Goal: Task Accomplishment & Management: Manage account settings

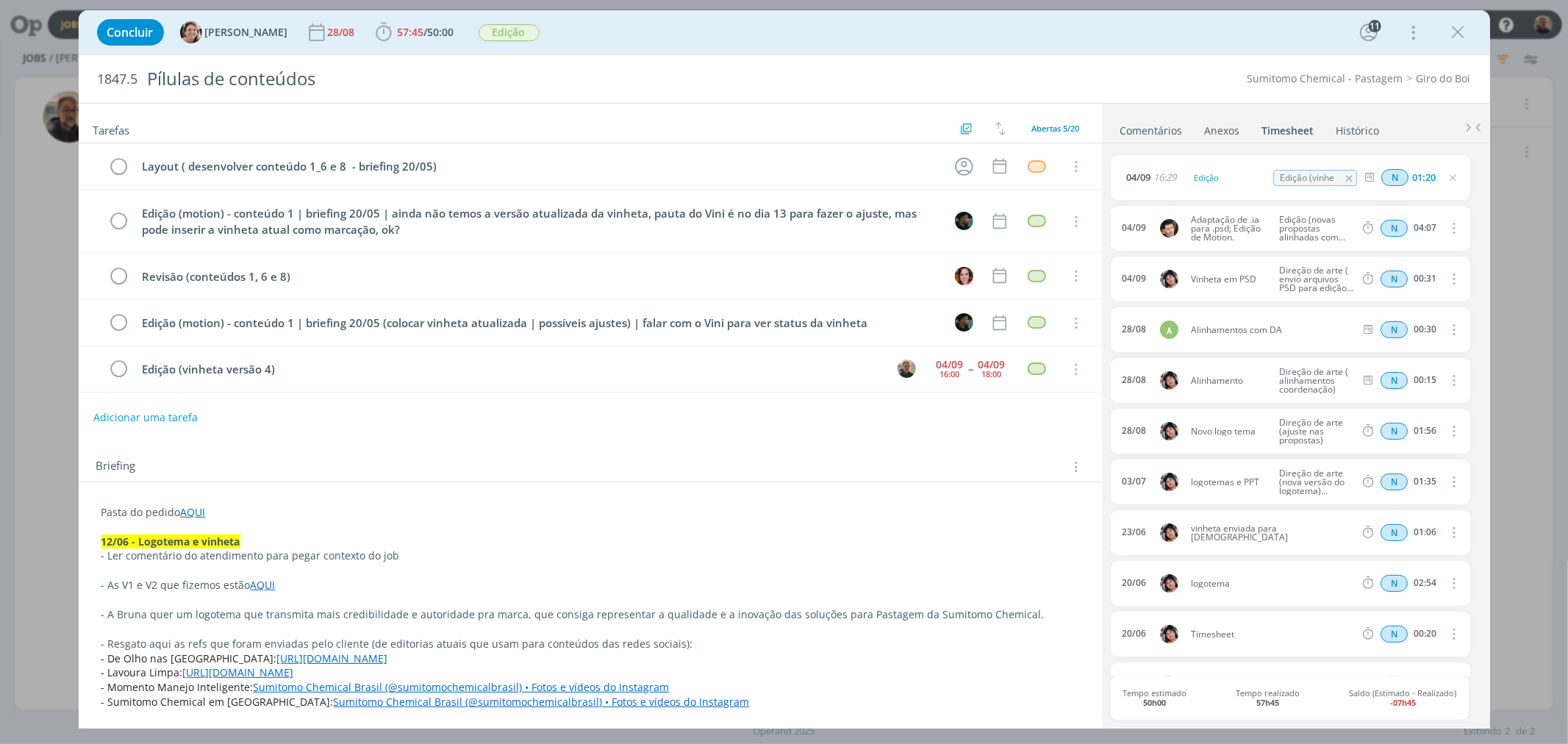
click at [1110, 149] on div "0 [PERSON_NAME] o doc de redação para a Bruna! [PERSON_NAME] [DATE] 18:19 👍 0 […" at bounding box center [1295, 434] width 389 height 582
click at [1152, 133] on link "Comentários" at bounding box center [1152, 128] width 64 height 21
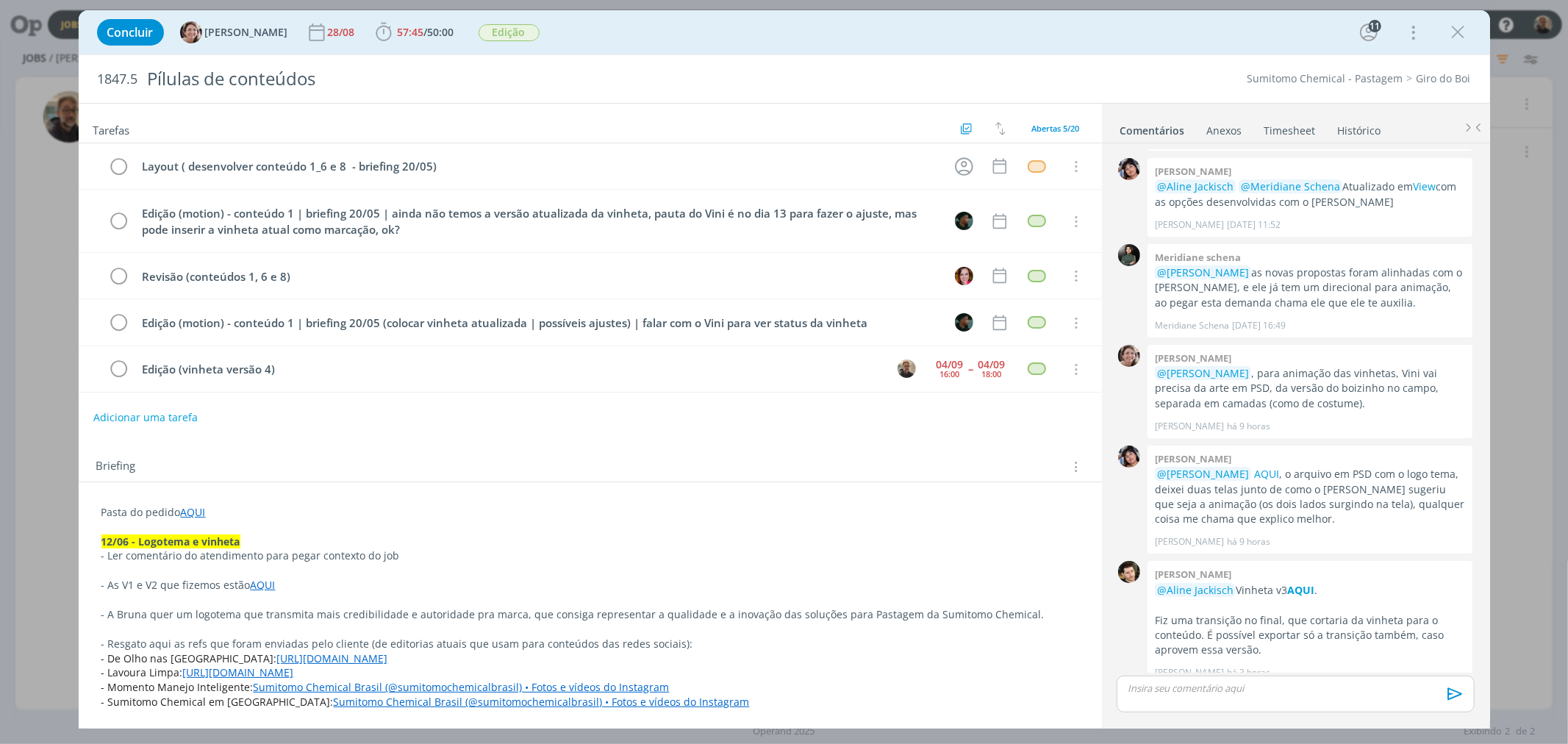
click at [189, 513] on link "AQUI" at bounding box center [193, 512] width 25 height 14
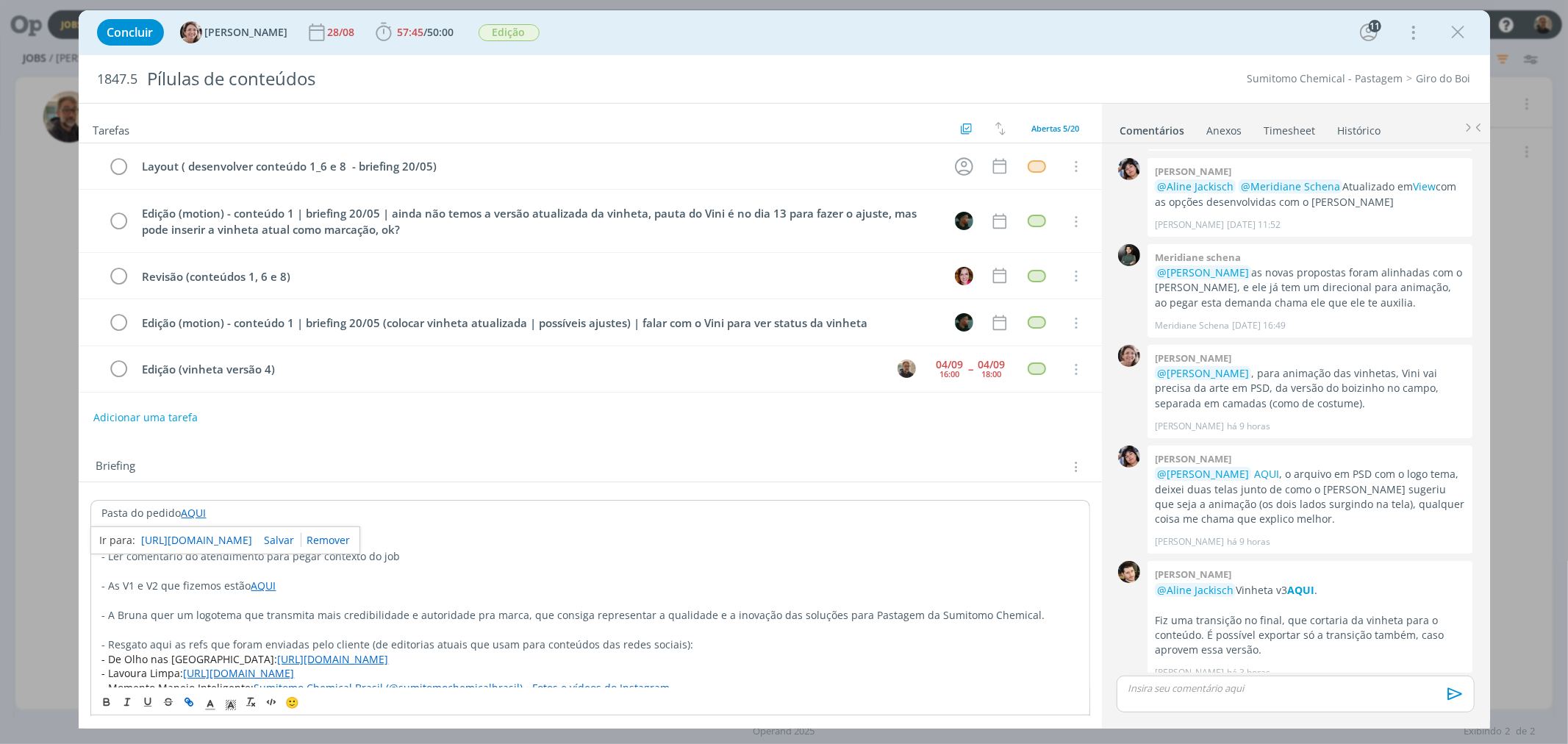
click at [237, 540] on link "[URL][DOMAIN_NAME]" at bounding box center [198, 540] width 111 height 19
click at [1152, 669] on p "dialog" at bounding box center [1295, 688] width 334 height 13
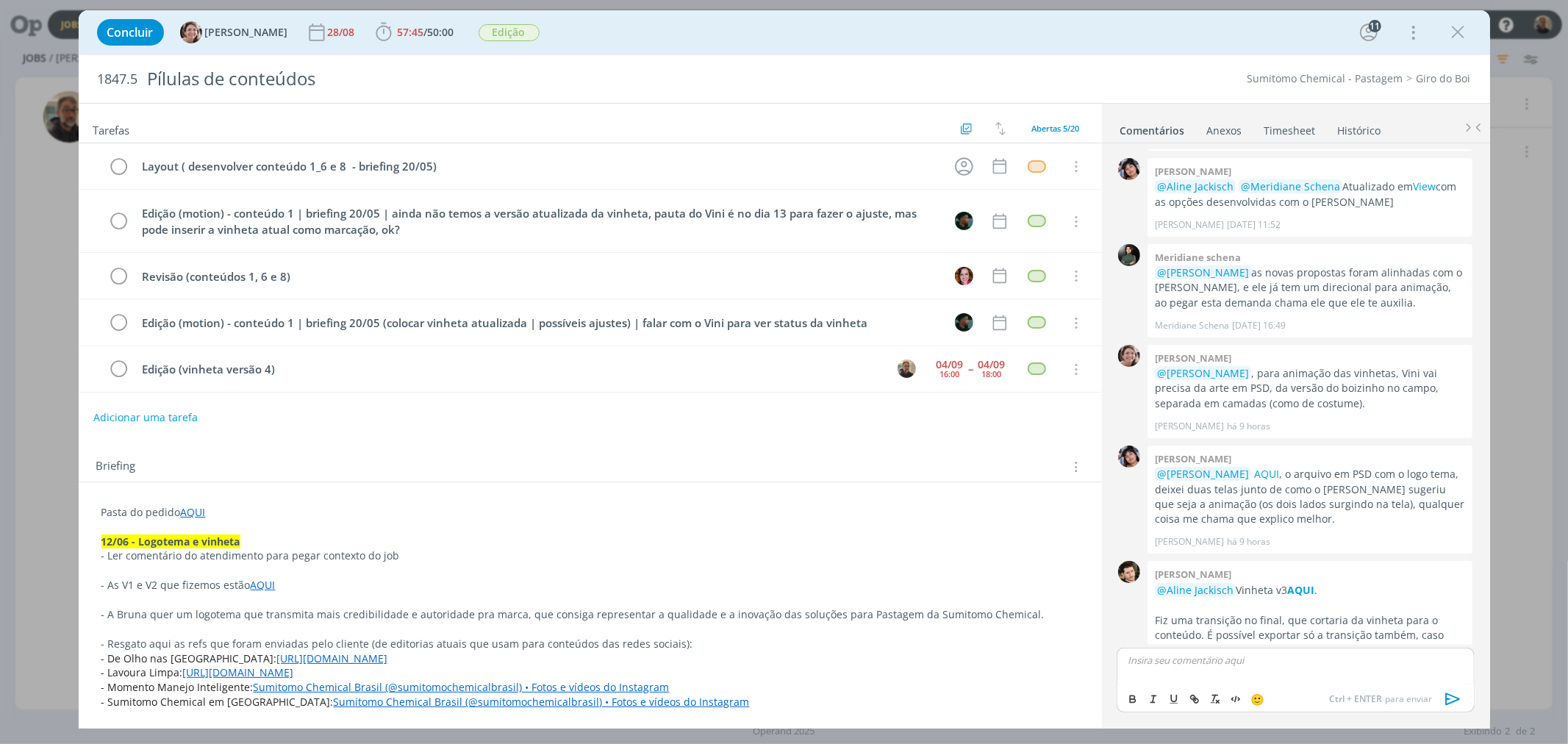
scroll to position [1927, 0]
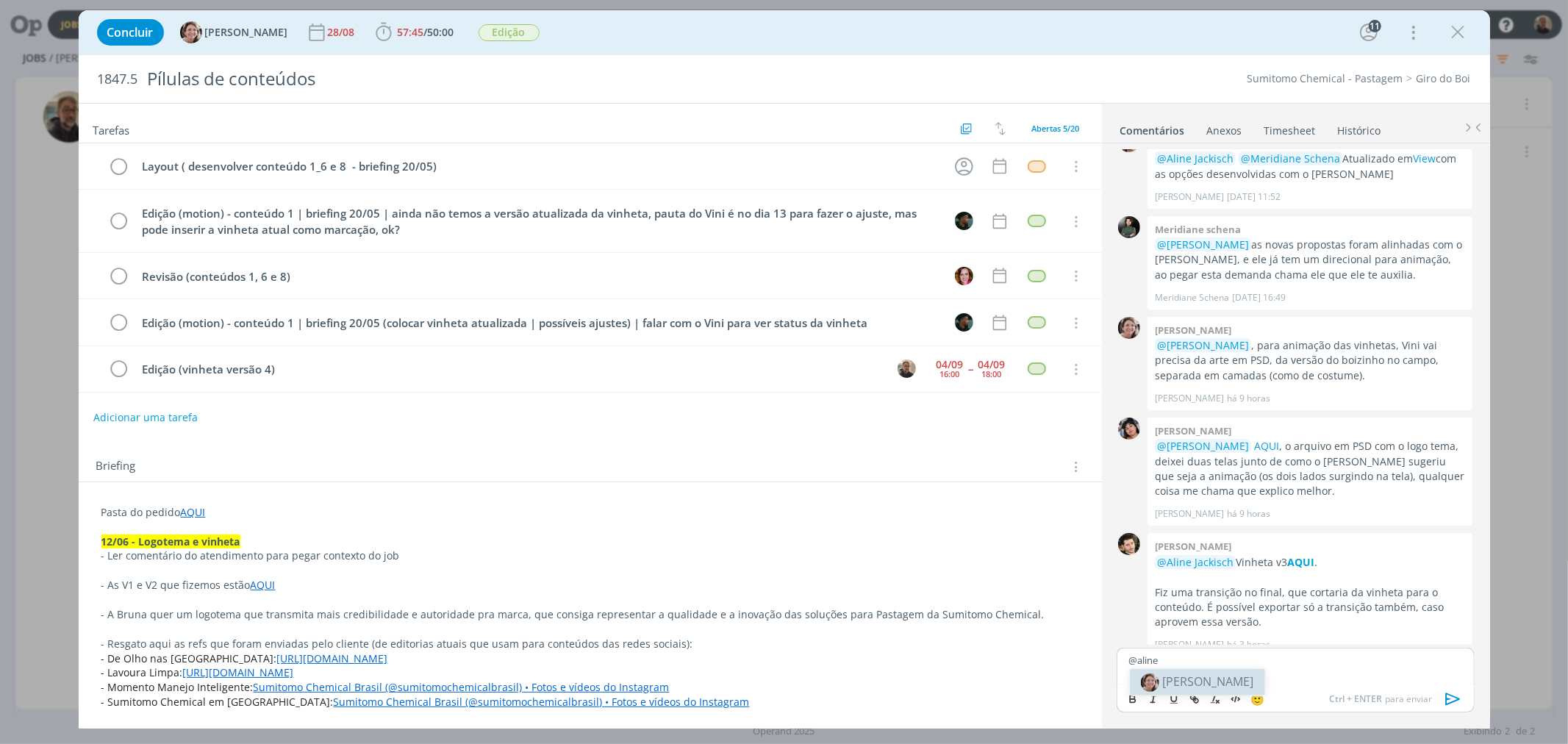
click at [1180, 669] on span "[PERSON_NAME]" at bounding box center [1208, 682] width 91 height 16
drag, startPoint x: 1206, startPoint y: 660, endPoint x: 1218, endPoint y: 664, distance: 12.6
click at [1218, 664] on p "﻿ @ [PERSON_NAME] ﻿ link da vinheta" at bounding box center [1295, 660] width 334 height 13
click at [1196, 669] on icon "dialog" at bounding box center [1195, 699] width 12 height 12
paste input "[URL][DOMAIN_NAME]"
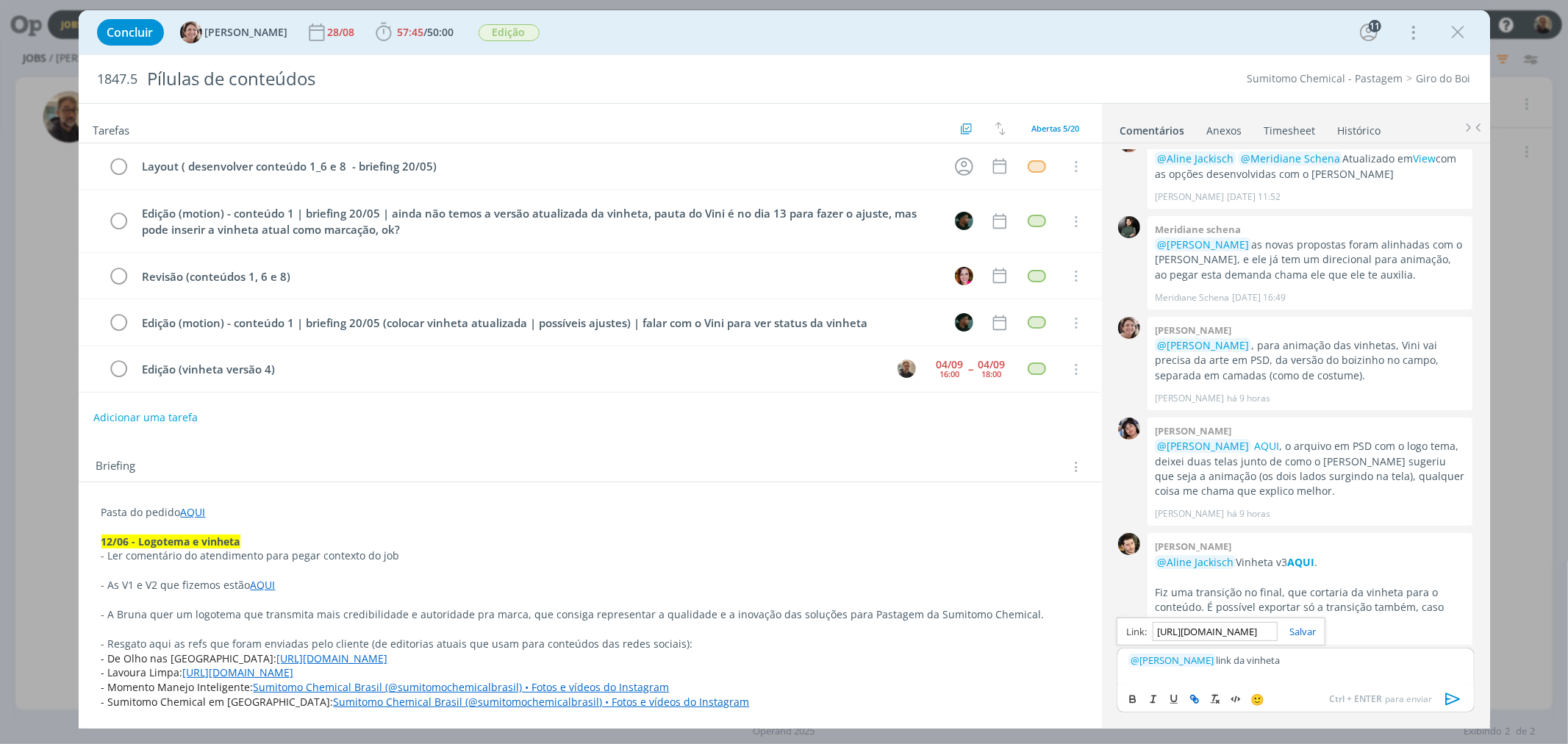
scroll to position [0, 380]
type input "[URL][DOMAIN_NAME]"
click at [1304, 633] on link "dialog" at bounding box center [1297, 632] width 38 height 13
click at [1411, 669] on icon "dialog" at bounding box center [1453, 699] width 22 height 22
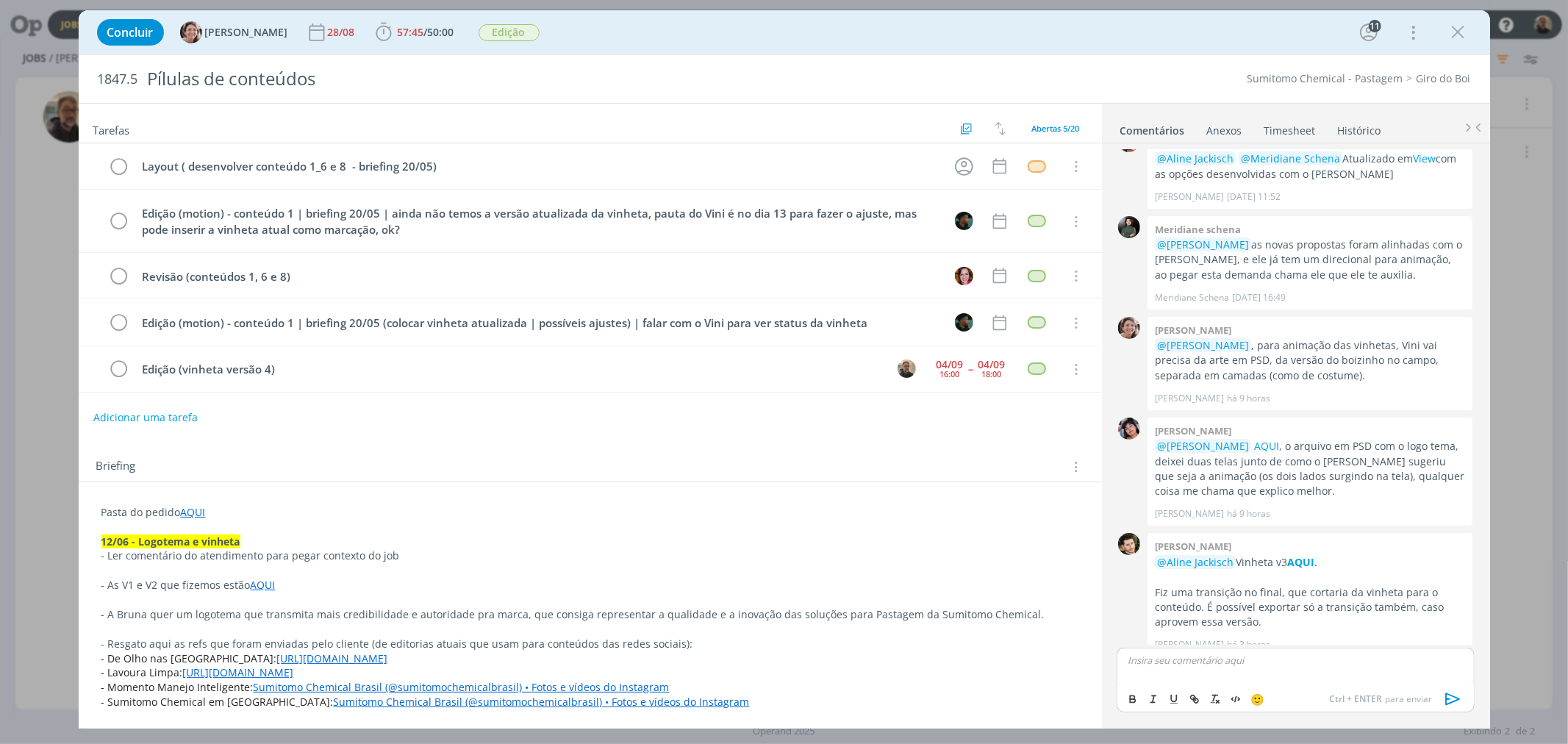
scroll to position [1982, 0]
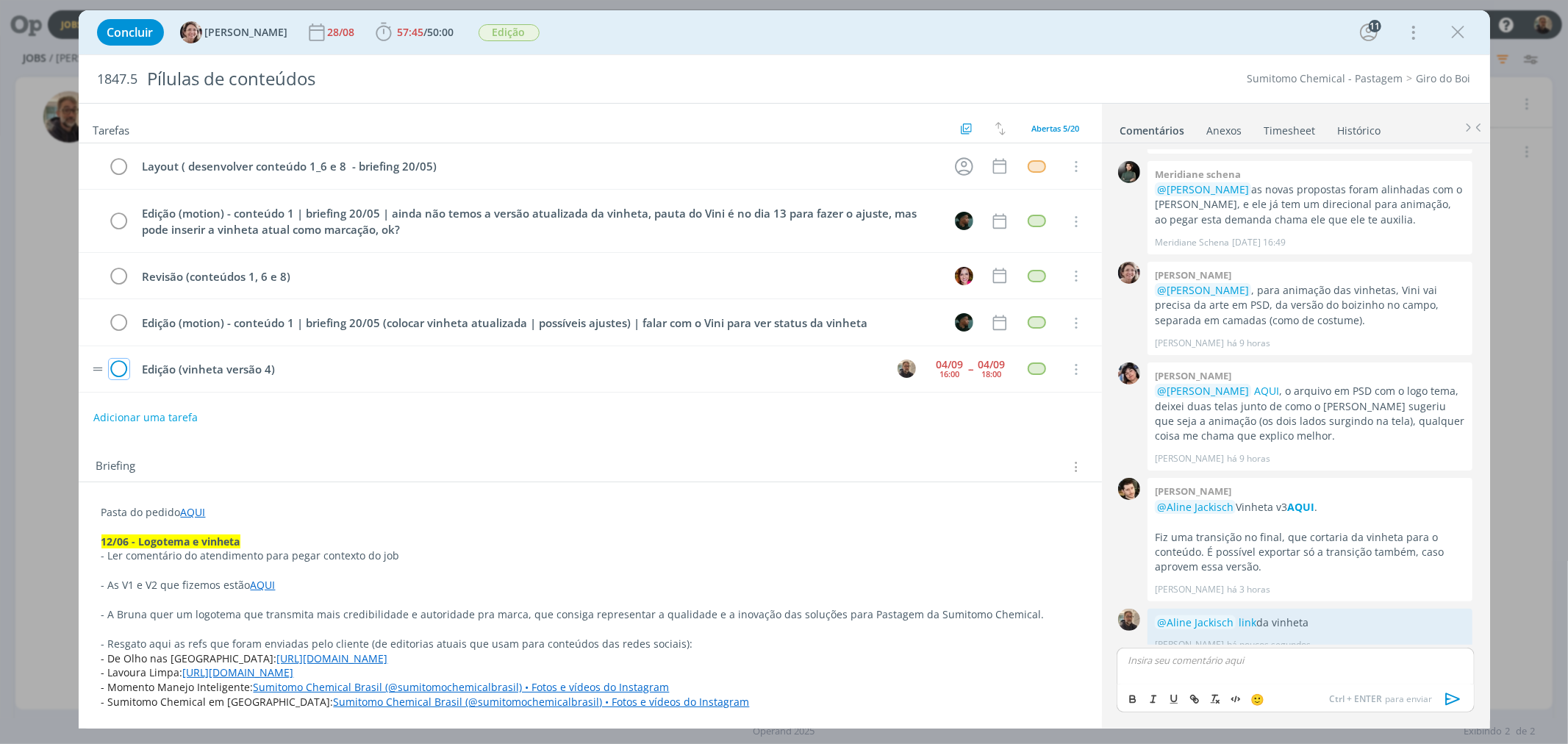
click at [118, 372] on icon "dialog" at bounding box center [118, 370] width 20 height 22
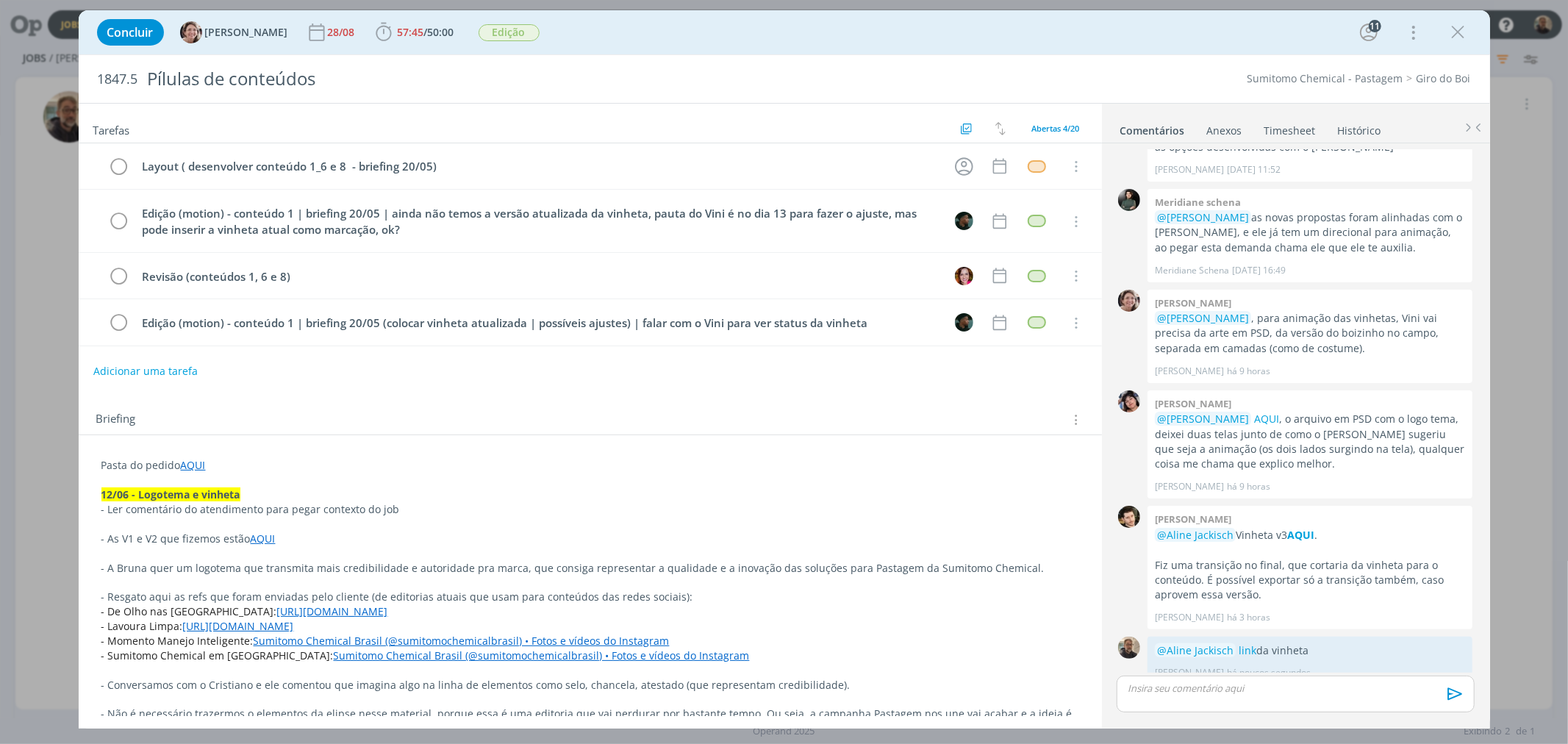
click at [1411, 30] on icon "dialog" at bounding box center [1459, 32] width 22 height 22
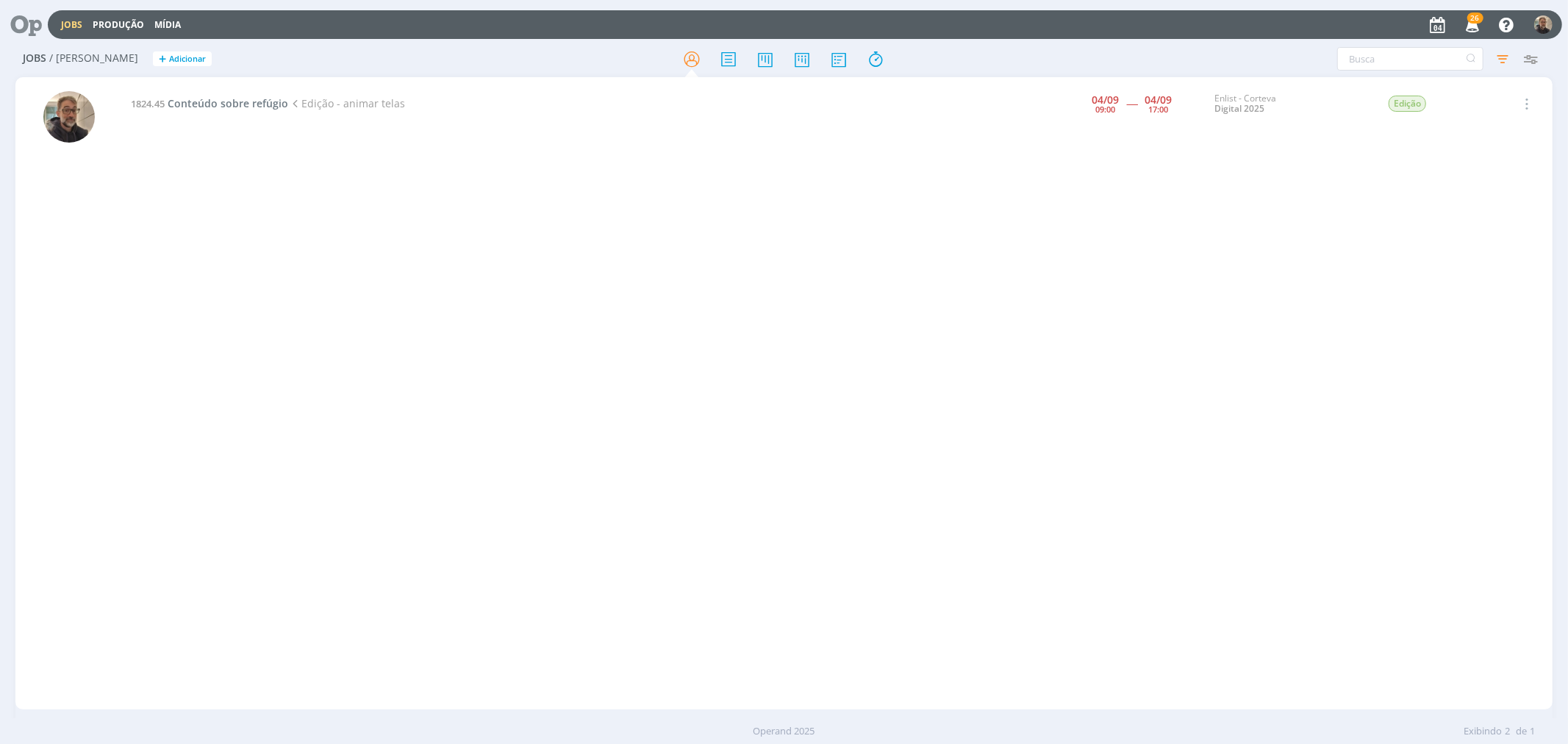
click at [387, 231] on div "1824.45 Conteúdo sobre refúgio Edição - animar telas [DATE] 09:00 ----- [DATE] …" at bounding box center [837, 394] width 1430 height 627
